Goal: Information Seeking & Learning: Learn about a topic

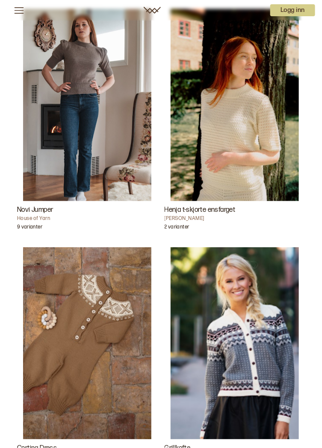
scroll to position [277, 0]
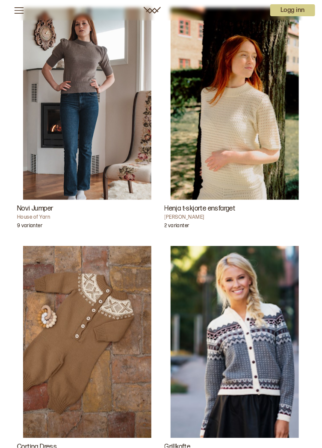
click at [99, 315] on img "Cortina Dress" at bounding box center [87, 342] width 128 height 192
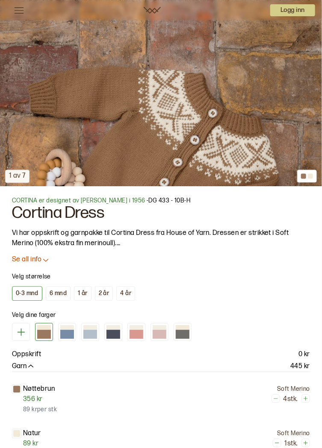
scroll to position [300, 0]
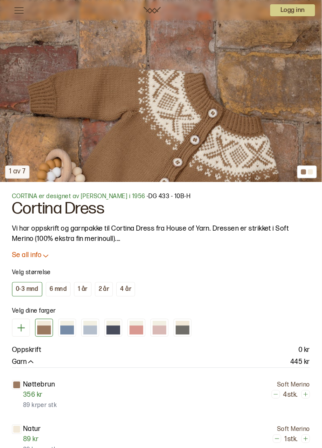
click at [39, 258] on p "Se all info" at bounding box center [26, 256] width 29 height 9
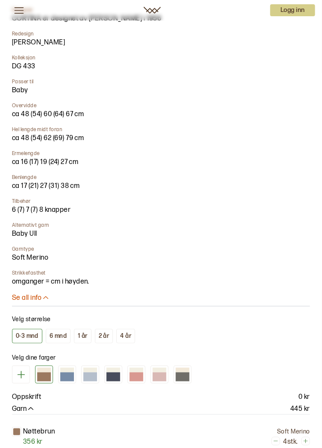
scroll to position [629, 0]
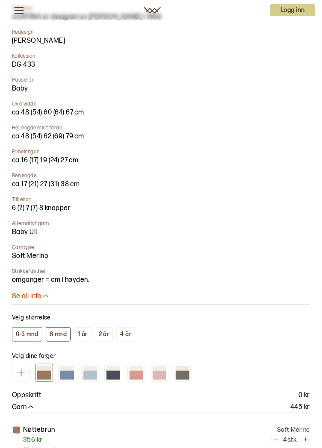
click at [58, 337] on div "6 mnd" at bounding box center [58, 335] width 17 height 8
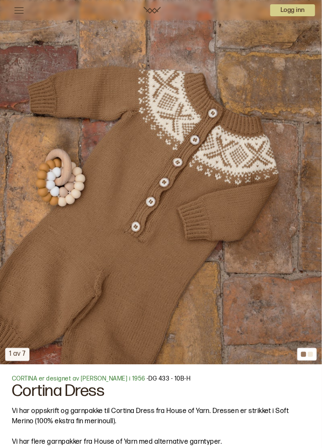
scroll to position [117, 0]
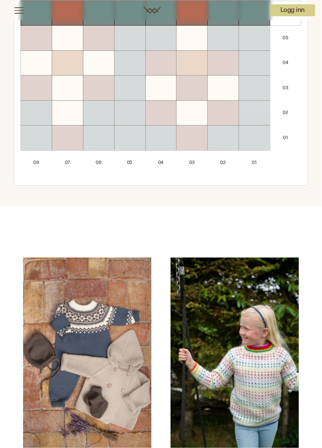
scroll to position [1024, 0]
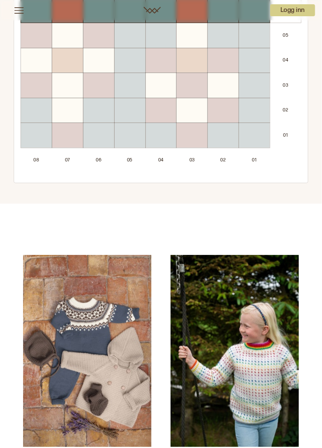
click at [115, 383] on img "Linus Dress, Jakke & Tilbehør" at bounding box center [87, 351] width 128 height 192
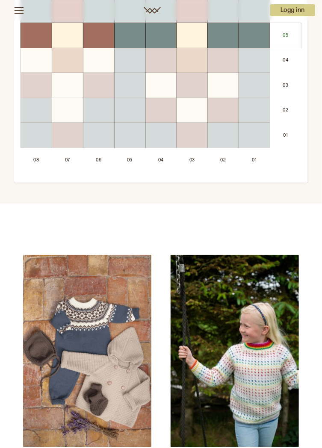
click at [117, 379] on img "Linus Dress, Jakke & Tilbehør" at bounding box center [87, 351] width 128 height 192
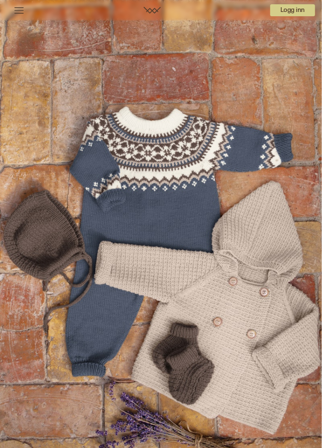
click at [241, 346] on img at bounding box center [161, 241] width 322 height 483
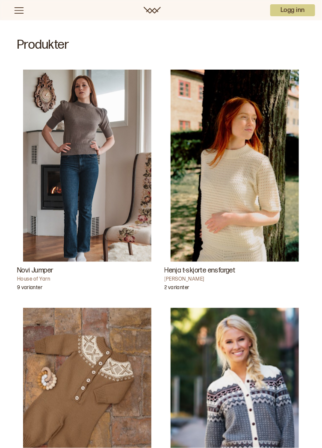
scroll to position [215, 0]
